Goal: Check status: Check status

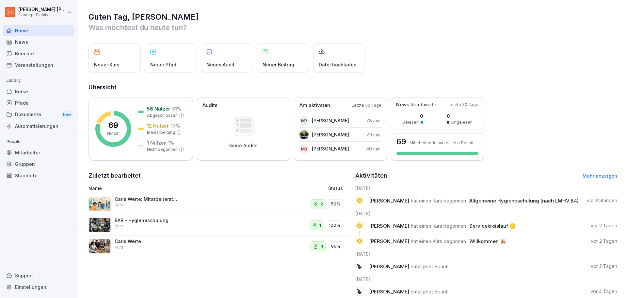
click at [40, 152] on div "Mitarbeiter" at bounding box center [38, 152] width 71 height 11
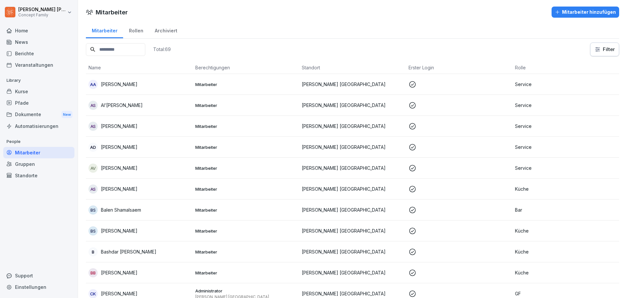
click at [347, 85] on p "[PERSON_NAME] [GEOGRAPHIC_DATA]" at bounding box center [353, 84] width 102 height 7
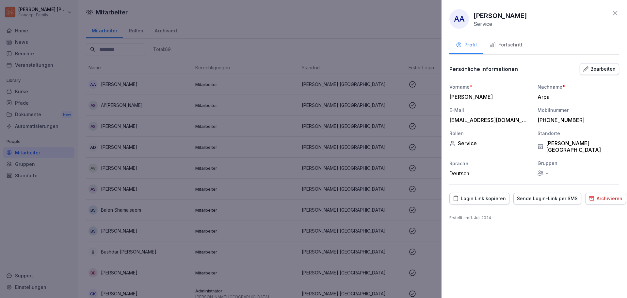
click at [521, 43] on div "Fortschritt" at bounding box center [506, 45] width 33 height 8
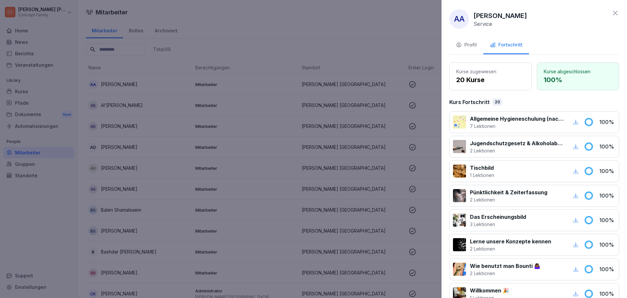
click at [234, 170] on div at bounding box center [313, 149] width 627 height 298
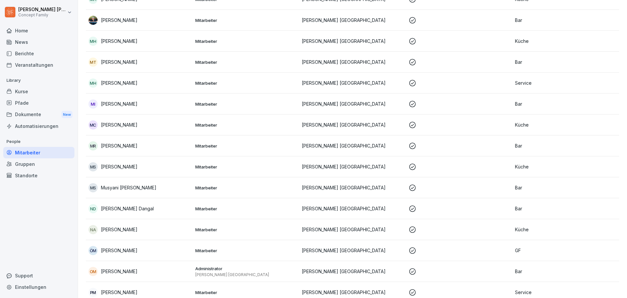
scroll to position [1229, 0]
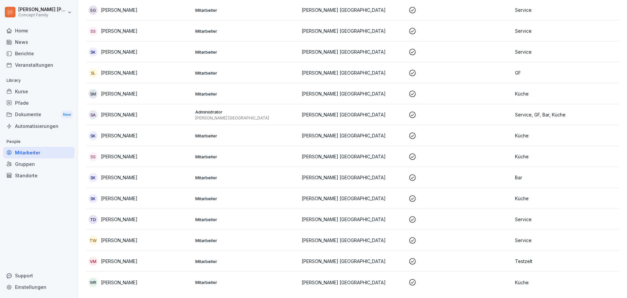
click at [104, 279] on p "[PERSON_NAME]" at bounding box center [119, 282] width 37 height 7
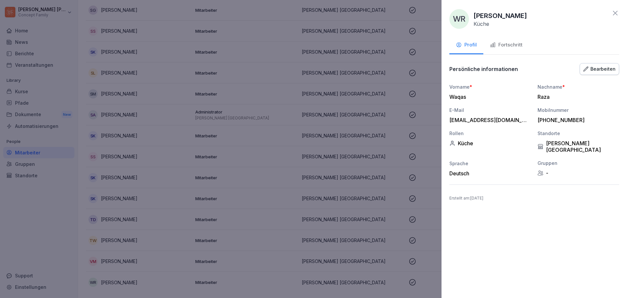
click at [510, 49] on button "Fortschritt" at bounding box center [506, 46] width 46 height 18
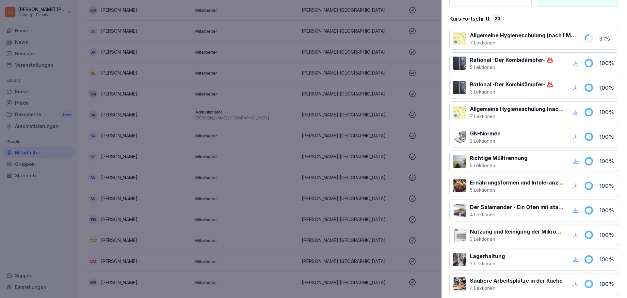
scroll to position [0, 0]
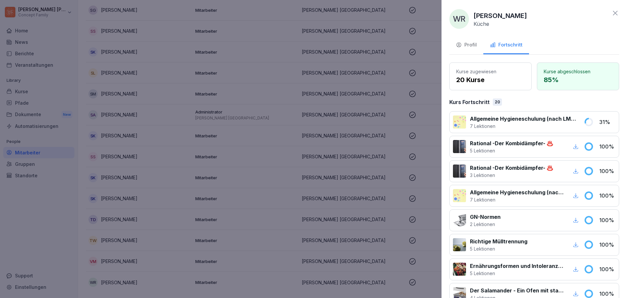
click at [611, 14] on icon at bounding box center [615, 13] width 8 height 8
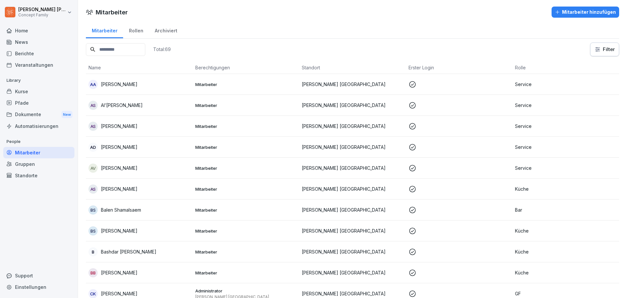
click at [115, 127] on p "[PERSON_NAME]" at bounding box center [119, 125] width 37 height 7
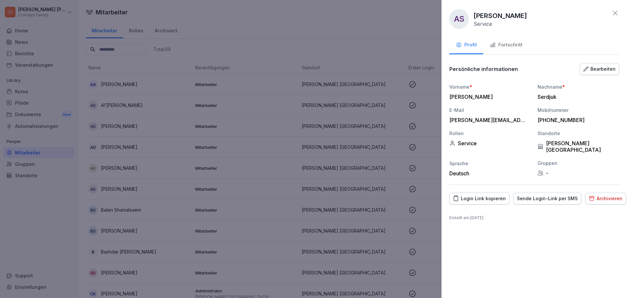
click at [520, 41] on div "Fortschritt" at bounding box center [506, 45] width 33 height 8
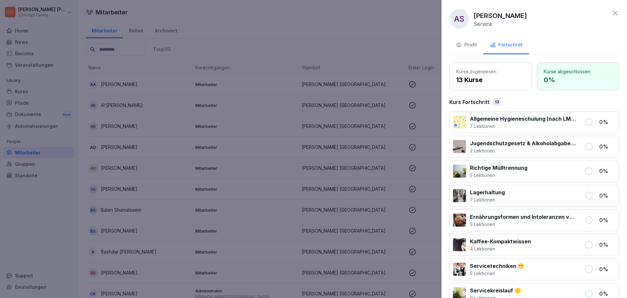
click at [613, 14] on icon at bounding box center [615, 13] width 5 height 5
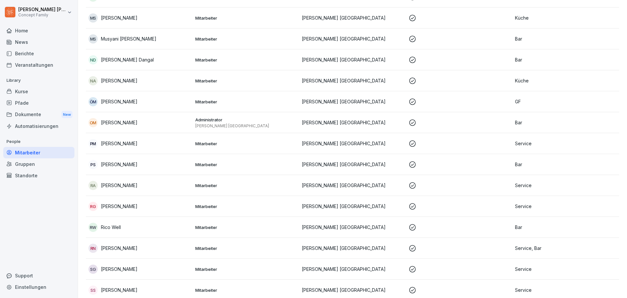
scroll to position [1045, 0]
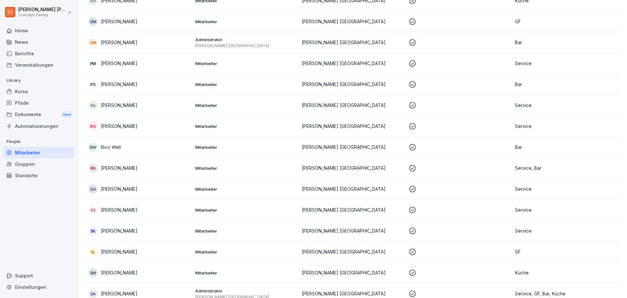
click at [116, 186] on p "[PERSON_NAME]" at bounding box center [119, 188] width 37 height 7
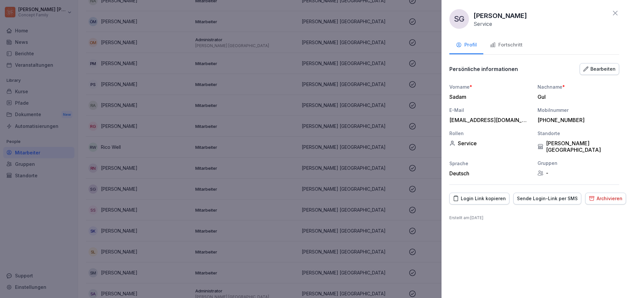
click at [505, 45] on div "Fortschritt" at bounding box center [506, 45] width 33 height 8
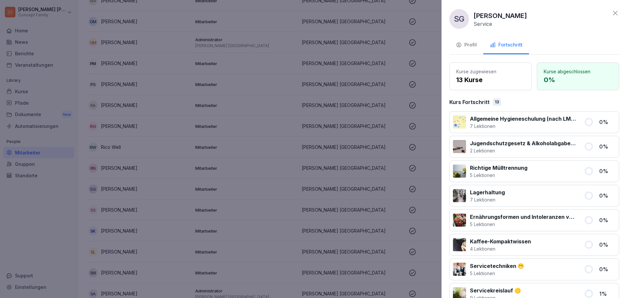
click at [610, 9] on div "SG Sadam Gul Service Profil Fortschritt Kurse zugewiesen 13 Kurse Kurse abgesch…" at bounding box center [535, 149] width 186 height 298
click at [613, 15] on icon at bounding box center [615, 13] width 5 height 5
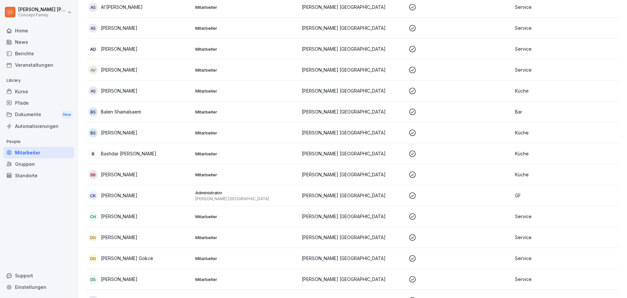
scroll to position [0, 0]
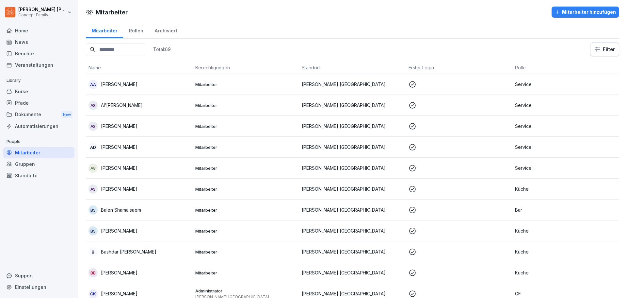
click at [607, 47] on html "[PERSON_NAME] Concept Family Home News Berichte Veranstaltungen Library Kurse P…" at bounding box center [313, 149] width 627 height 298
click at [521, 31] on html "[PERSON_NAME] Concept Family Home News Berichte Veranstaltungen Library Kurse P…" at bounding box center [313, 149] width 627 height 298
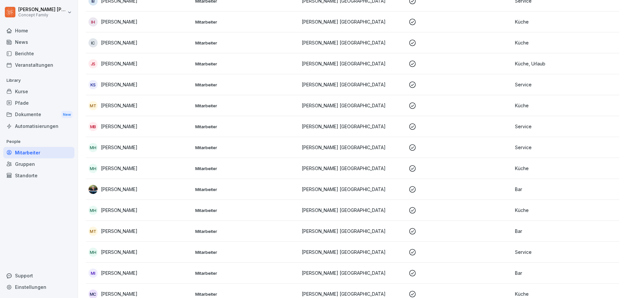
scroll to position [686, 0]
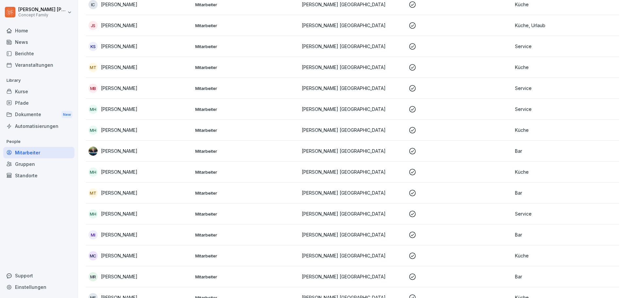
click at [57, 153] on div "Mitarbeiter" at bounding box center [38, 152] width 71 height 11
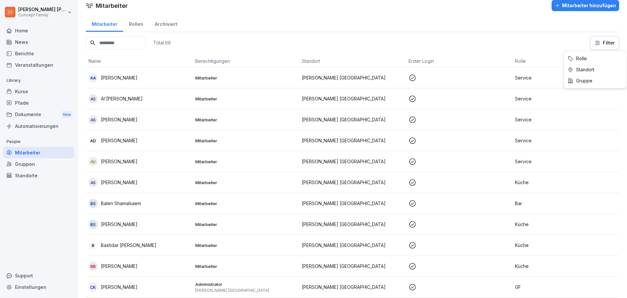
click at [597, 41] on html "[PERSON_NAME] Concept Family Home News Berichte Veranstaltungen Library Kurse P…" at bounding box center [313, 149] width 627 height 298
click at [524, 41] on html "[PERSON_NAME] Concept Family Home News Berichte Veranstaltungen Library Kurse P…" at bounding box center [313, 149] width 627 height 298
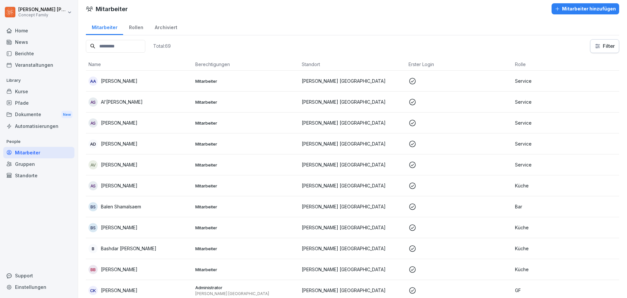
scroll to position [0, 0]
